Goal: Obtain resource: Obtain resource

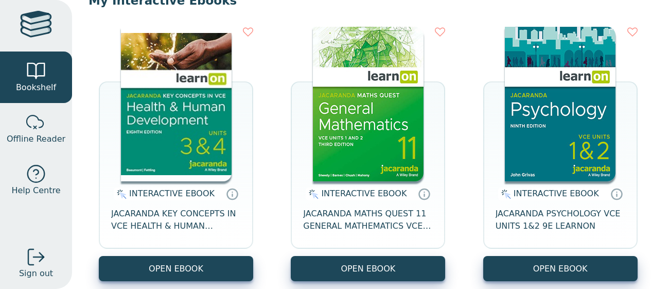
scroll to position [118, 0]
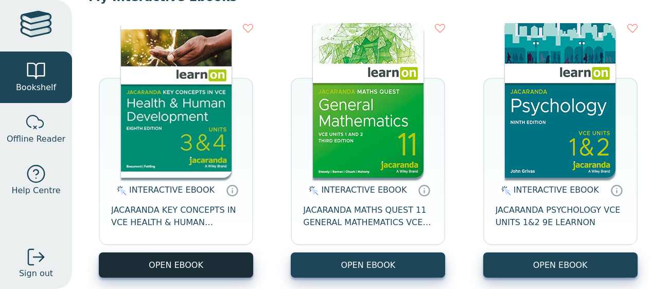
click at [170, 258] on button "OPEN EBOOK" at bounding box center [176, 264] width 154 height 25
click at [186, 256] on button "OPEN EBOOK" at bounding box center [176, 264] width 154 height 25
